Goal: Task Accomplishment & Management: Complete application form

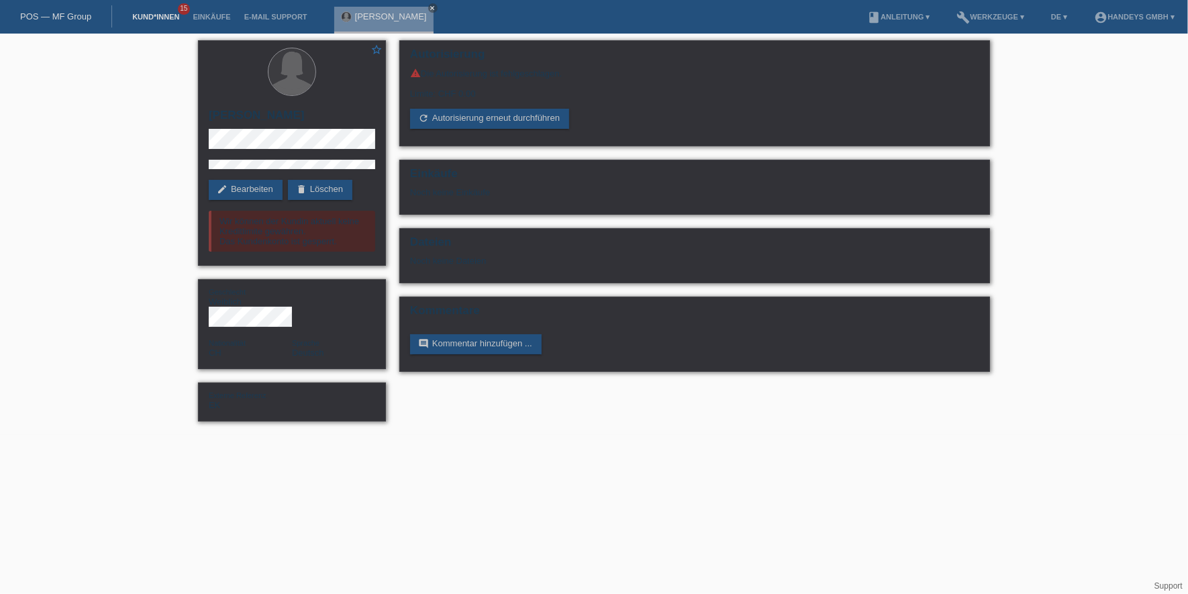
click at [138, 19] on link "Kund*innen" at bounding box center [155, 17] width 60 height 8
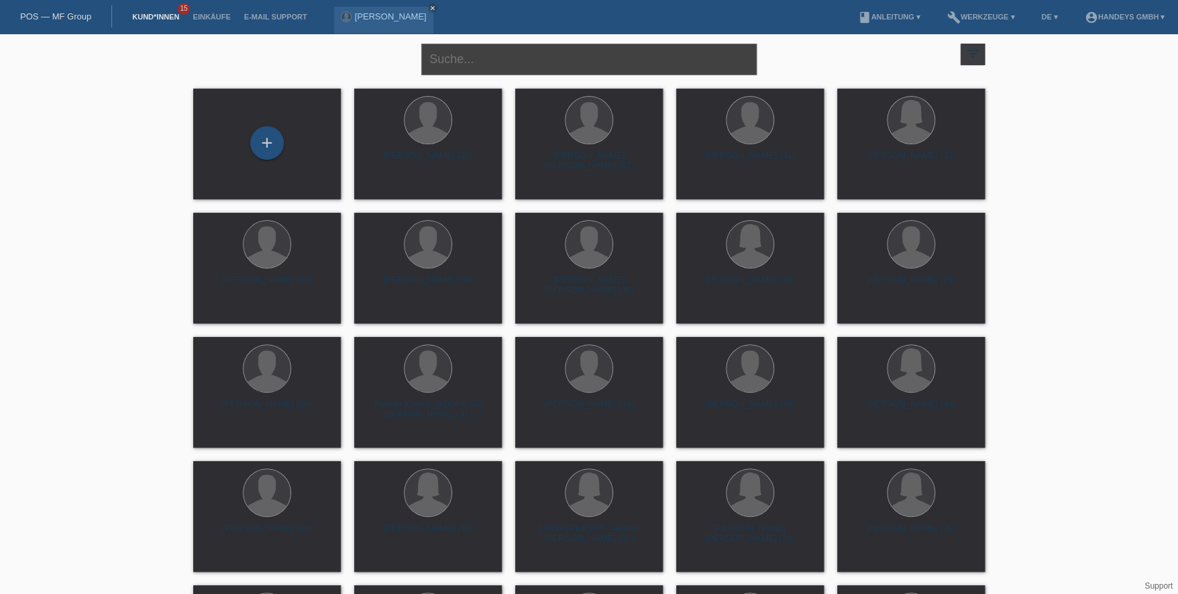
click at [478, 66] on input "text" at bounding box center [588, 60] width 335 height 32
type input "bovio"
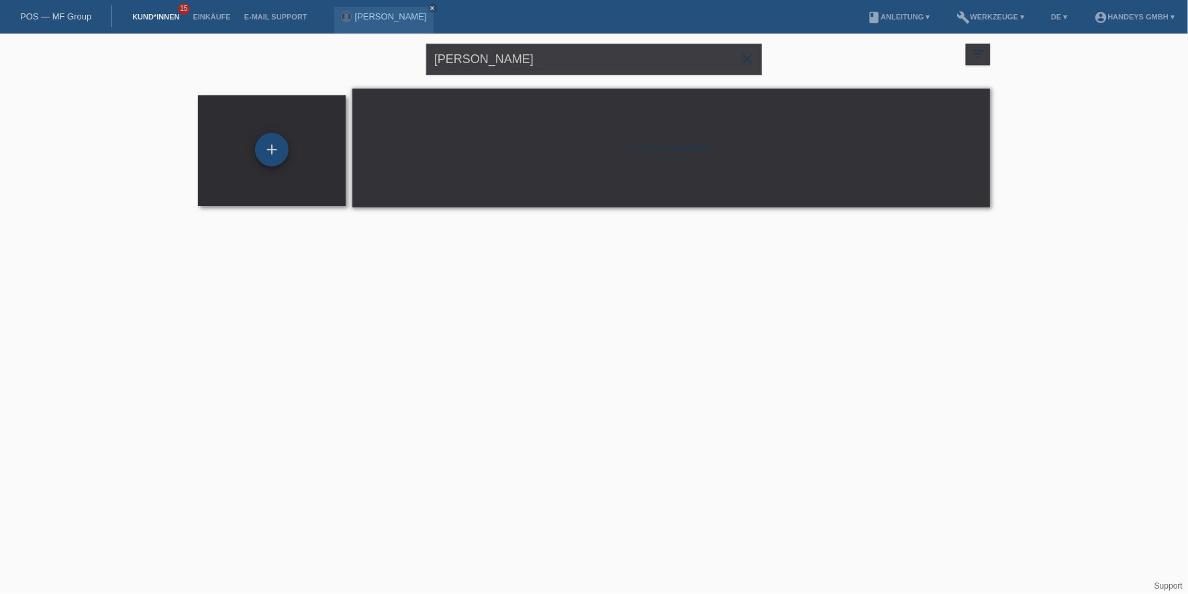
click at [258, 142] on div "+" at bounding box center [272, 150] width 34 height 34
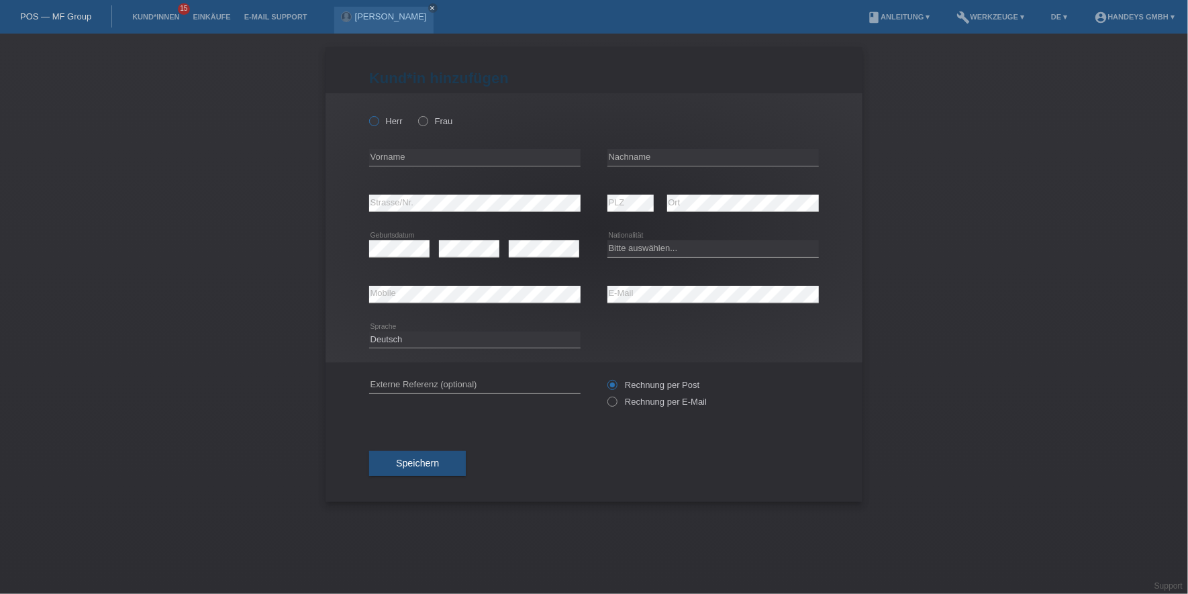
click at [391, 123] on label "Herr" at bounding box center [386, 121] width 34 height 10
click at [378, 123] on input "Herr" at bounding box center [373, 120] width 9 height 9
radio input "true"
click at [405, 154] on input "text" at bounding box center [474, 157] width 211 height 17
drag, startPoint x: 470, startPoint y: 160, endPoint x: 295, endPoint y: 147, distance: 176.2
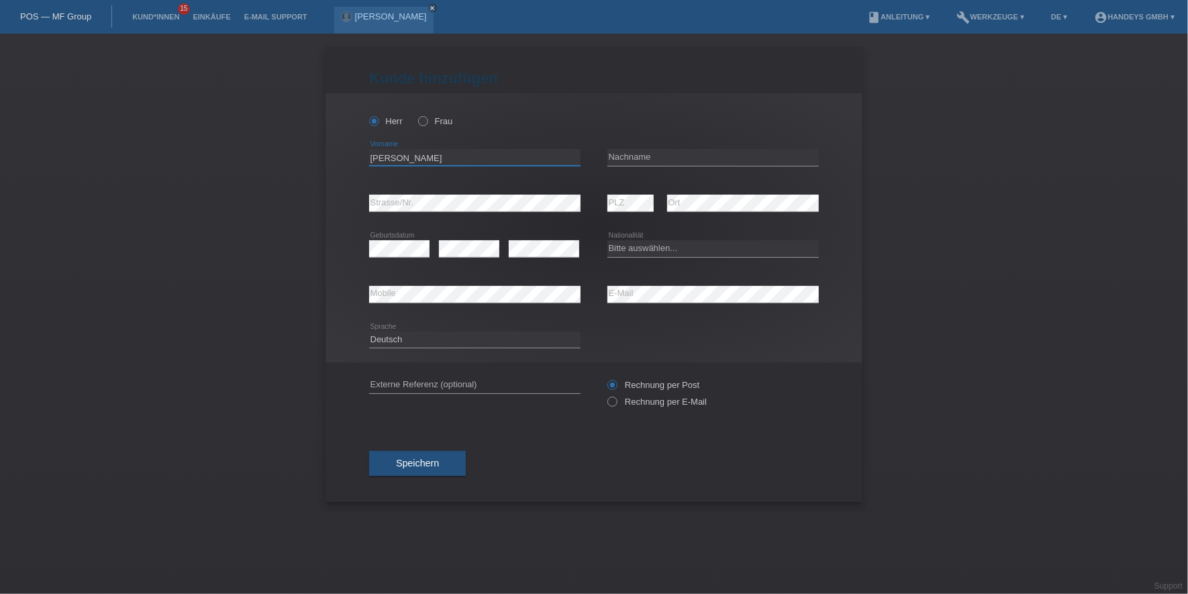
click at [297, 147] on div "Kund*in hinzufügen Kunde hinzufügen Kundin hinzufügen Herr Frau MARCO ANTONIO e…" at bounding box center [594, 314] width 1188 height 560
type input "[PERSON_NAME]"
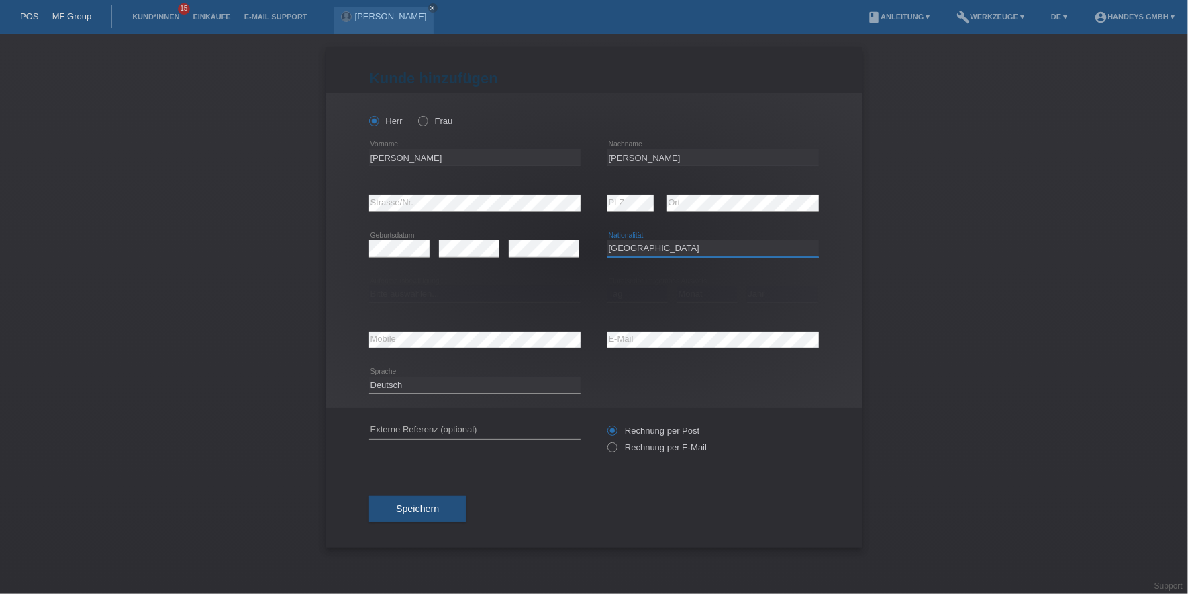
select select "IT"
select select "C"
click at [627, 293] on select "Tag 01 02 03 04 05 06 07 08 09 10 11" at bounding box center [637, 294] width 60 height 16
select select "29"
click at [607, 286] on select "Tag 01 02 03 04 05 06 07 08 09 10 11" at bounding box center [637, 294] width 60 height 16
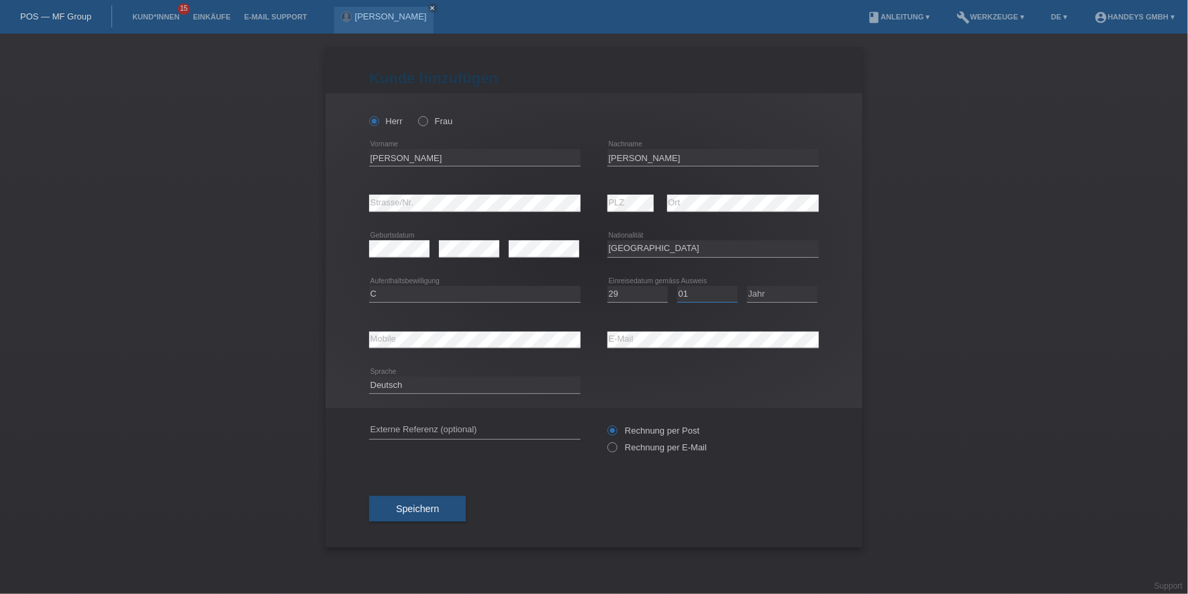
select select "05"
select select "1985"
click at [656, 348] on icon at bounding box center [712, 348] width 211 height 1
type input "S"
type input "DERYA"
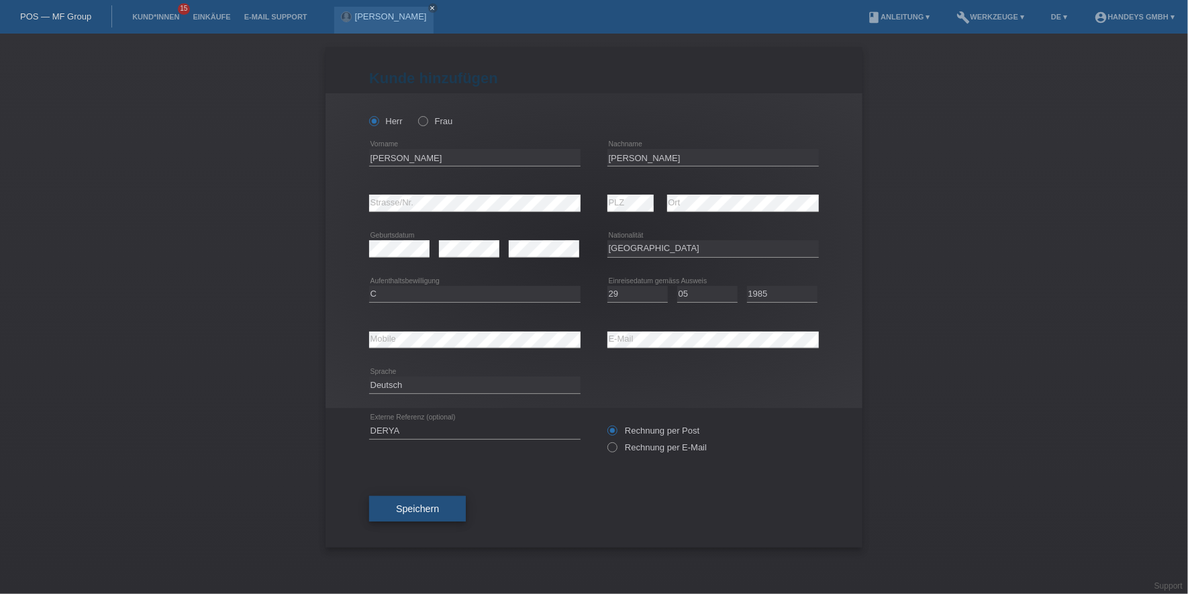
click at [429, 515] on button "Speichern" at bounding box center [417, 508] width 97 height 25
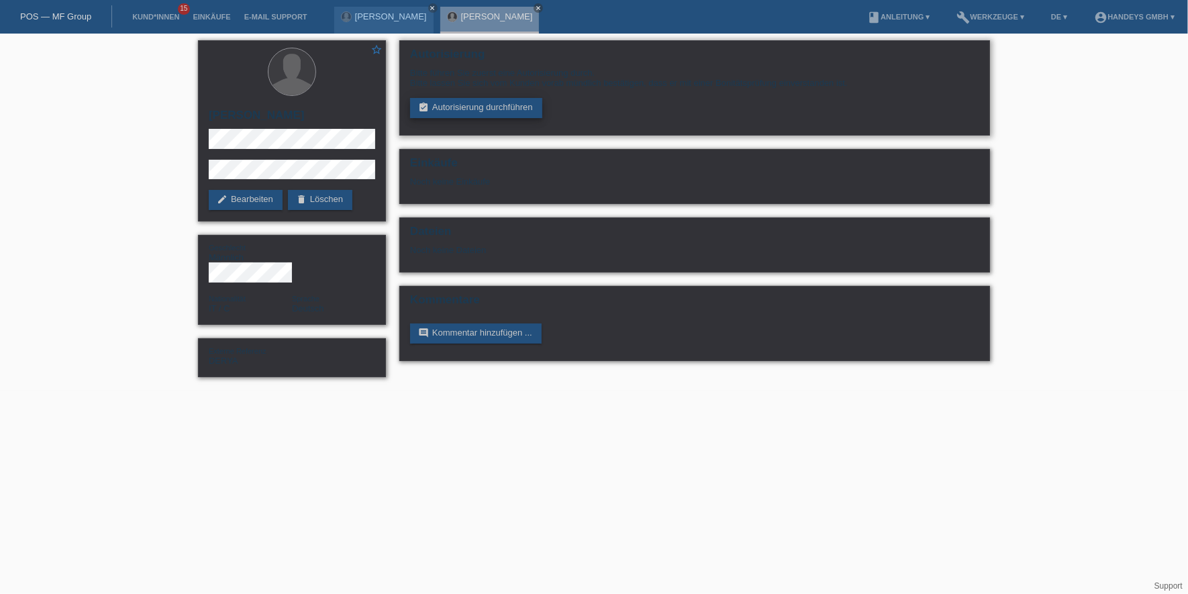
click at [458, 110] on link "assignment_turned_in Autorisierung durchführen" at bounding box center [476, 108] width 132 height 20
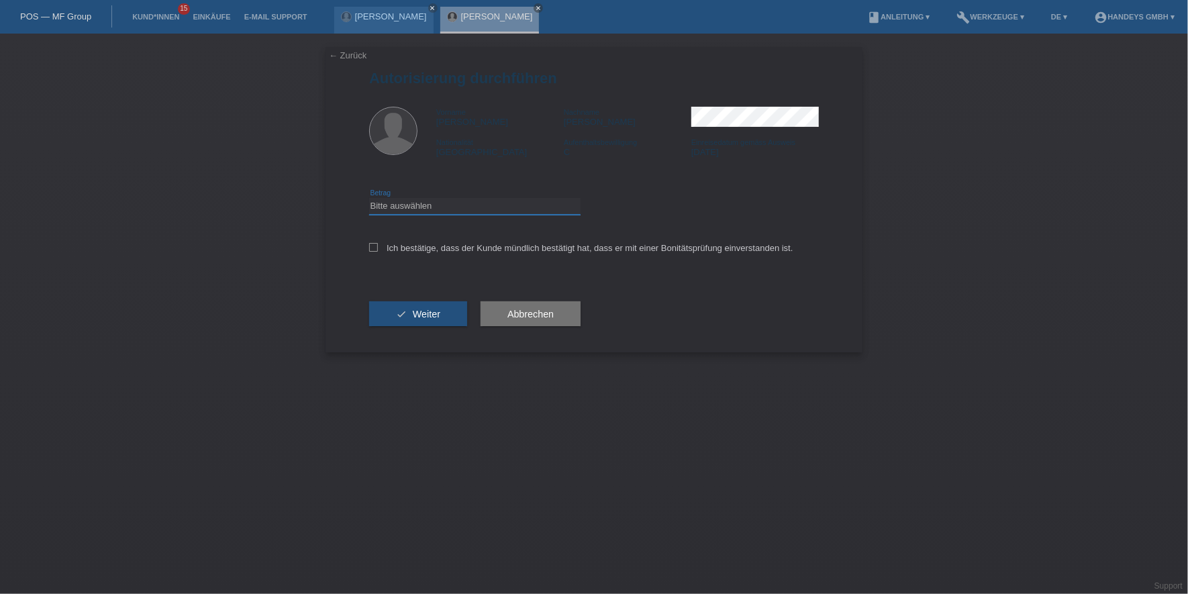
click at [441, 207] on select "Bitte auswählen CHF 1.00 - CHF 499.00 CHF 500.00 - CHF 1'999.00 CHF 2'000.00 - …" at bounding box center [474, 206] width 211 height 16
select select "3"
click at [369, 198] on select "Bitte auswählen CHF 1.00 - CHF 499.00 CHF 500.00 - CHF 1'999.00 CHF 2'000.00 - …" at bounding box center [474, 206] width 211 height 16
click at [421, 239] on div "Ich bestätige, dass der Kunde mündlich bestätigt hat, dass er mit einer Bonität…" at bounding box center [594, 252] width 450 height 46
click at [420, 244] on label "Ich bestätige, dass der Kunde mündlich bestätigt hat, dass er mit einer Bonität…" at bounding box center [581, 248] width 424 height 10
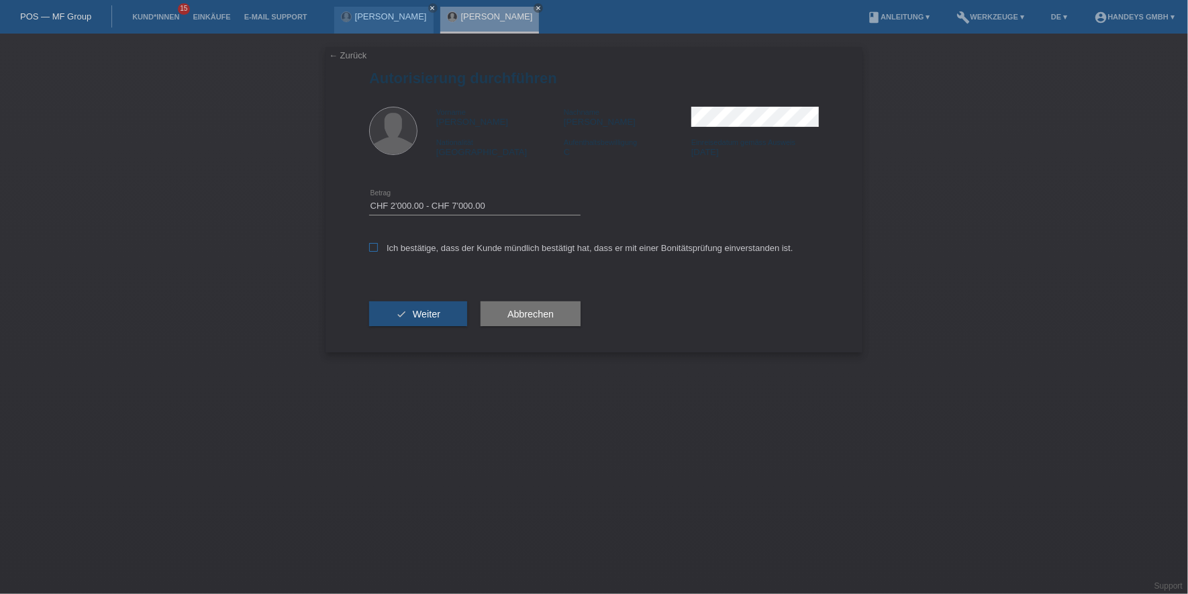
click at [378, 244] on input "Ich bestätige, dass der Kunde mündlich bestätigt hat, dass er mit einer Bonität…" at bounding box center [373, 247] width 9 height 9
checkbox input "true"
click at [404, 295] on div "check Weiter" at bounding box center [418, 314] width 98 height 78
click at [400, 312] on button "check Weiter" at bounding box center [418, 313] width 98 height 25
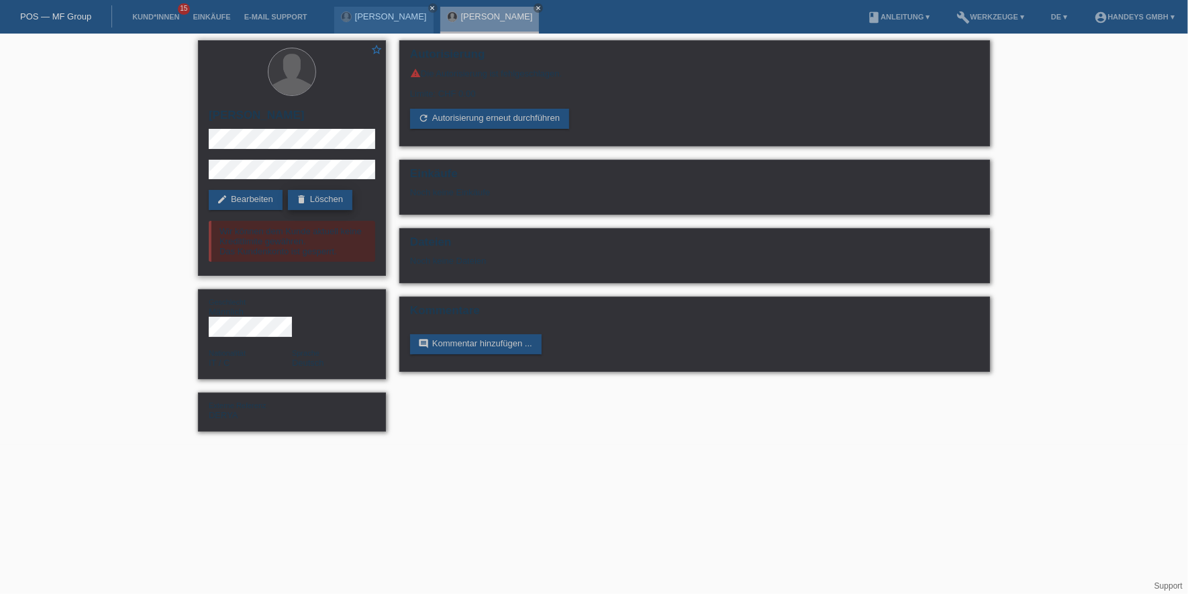
drag, startPoint x: 256, startPoint y: 205, endPoint x: 290, endPoint y: 195, distance: 35.7
click at [256, 205] on link "edit Bearbeiten" at bounding box center [246, 200] width 74 height 20
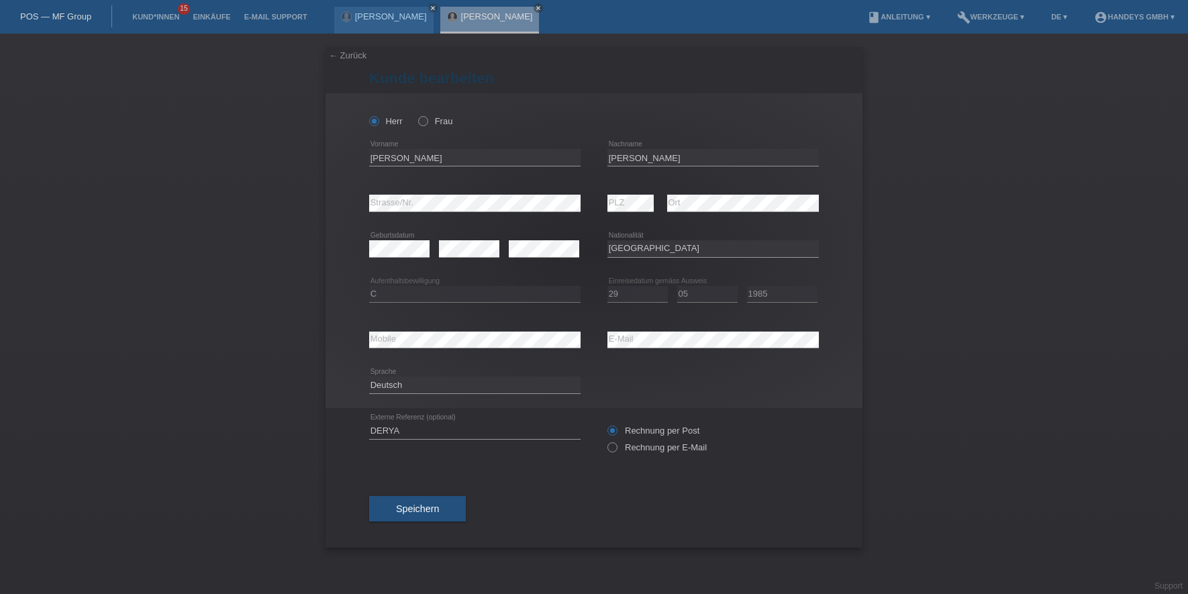
select select "IT"
select select "C"
select select "29"
select select "05"
select select "1985"
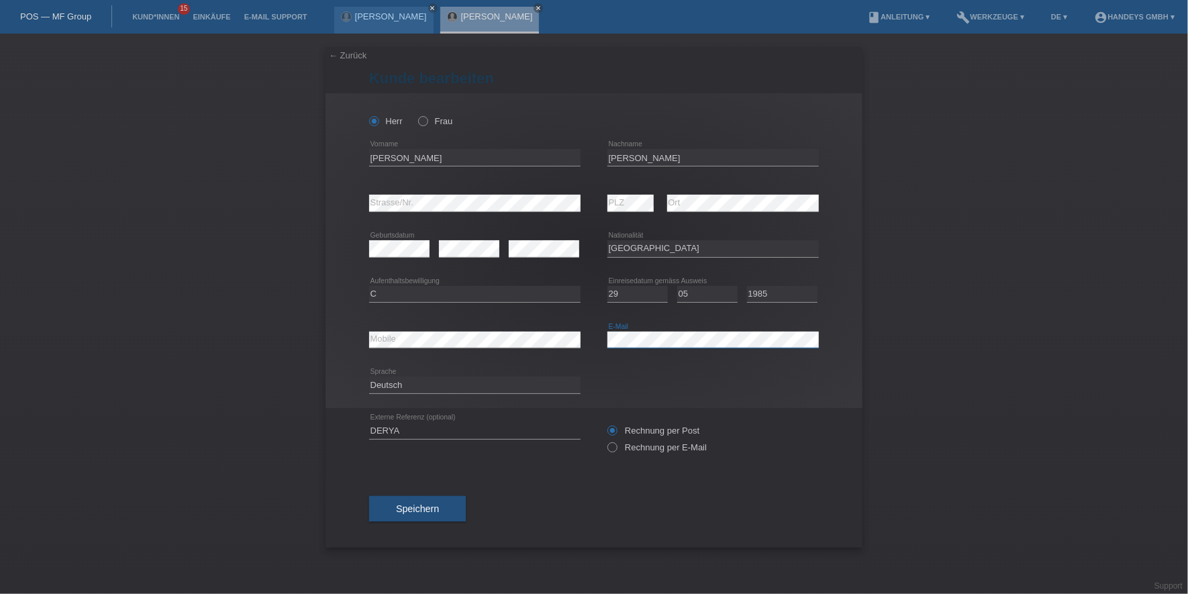
click at [594, 337] on div "error Mobile error E-Mail" at bounding box center [594, 340] width 450 height 46
click at [389, 348] on div "error Mobile" at bounding box center [474, 339] width 211 height 17
